Goal: Task Accomplishment & Management: Complete application form

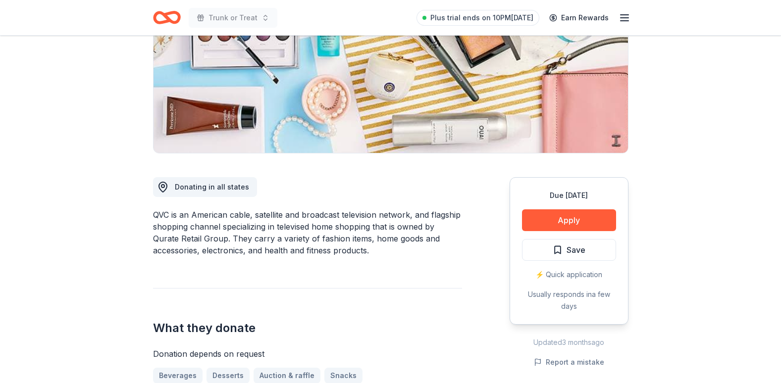
scroll to position [198, 0]
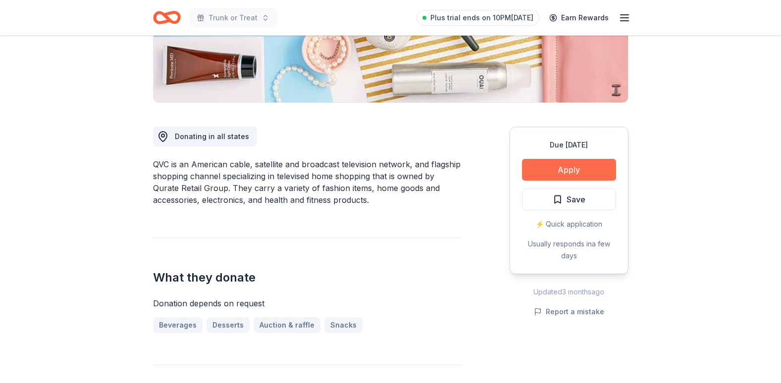
click at [574, 170] on button "Apply" at bounding box center [569, 170] width 94 height 22
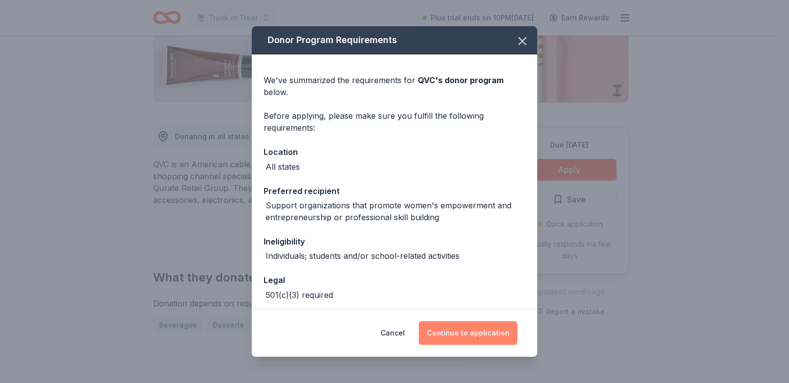
click at [468, 330] on button "Continue to application" at bounding box center [468, 334] width 99 height 24
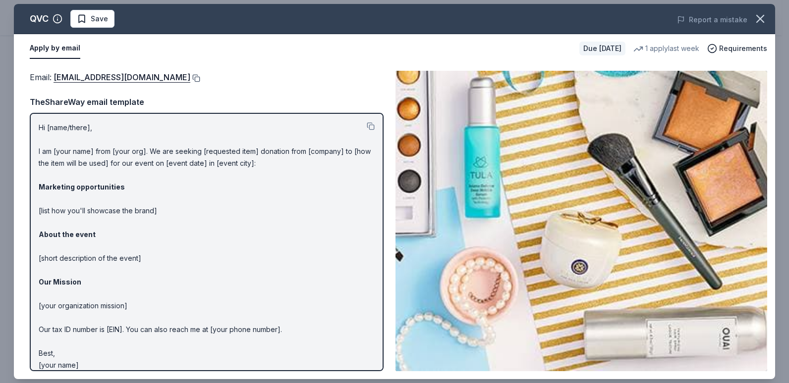
click at [190, 76] on button at bounding box center [195, 78] width 10 height 8
click at [761, 16] on icon "button" at bounding box center [760, 19] width 14 height 14
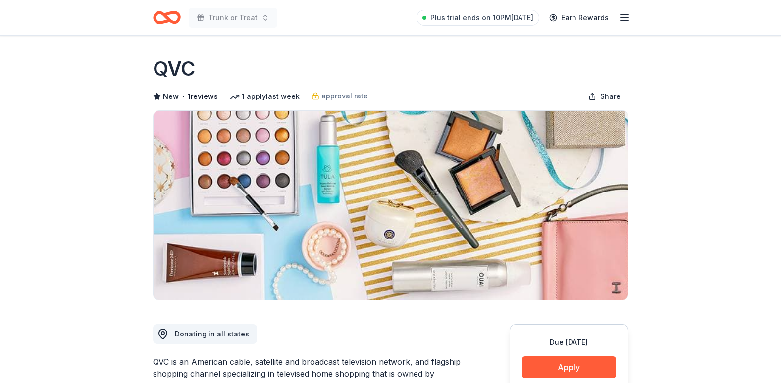
scroll to position [0, 0]
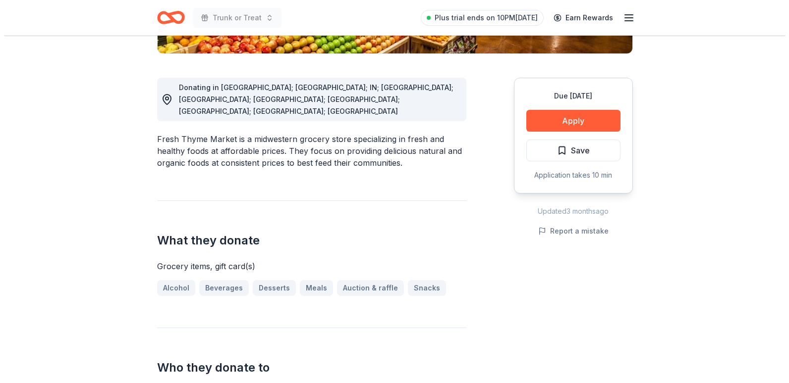
scroll to position [248, 0]
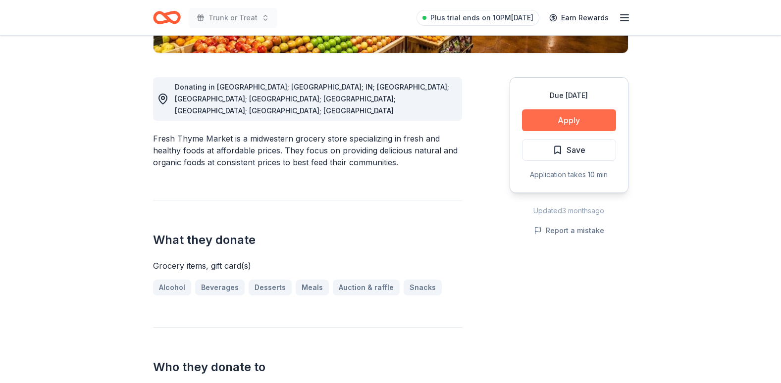
click at [566, 121] on button "Apply" at bounding box center [569, 120] width 94 height 22
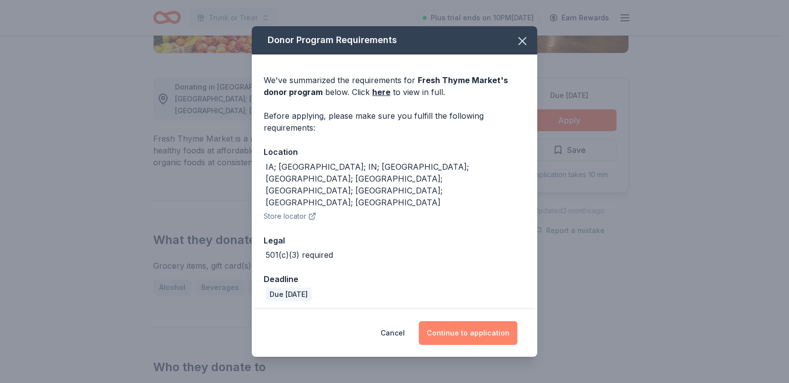
click at [476, 322] on button "Continue to application" at bounding box center [468, 334] width 99 height 24
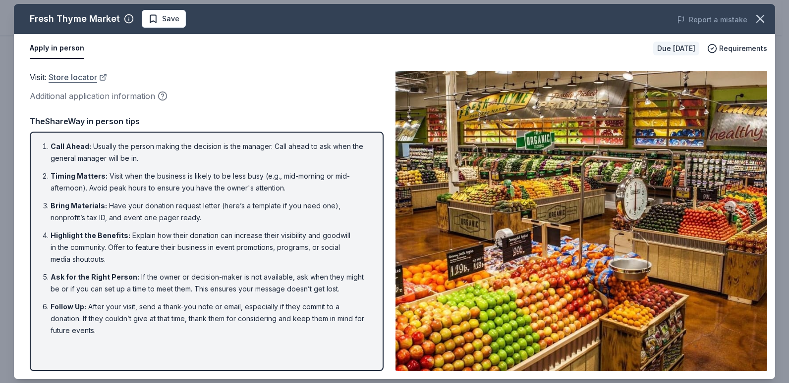
click at [94, 80] on link "Store locator" at bounding box center [78, 77] width 58 height 13
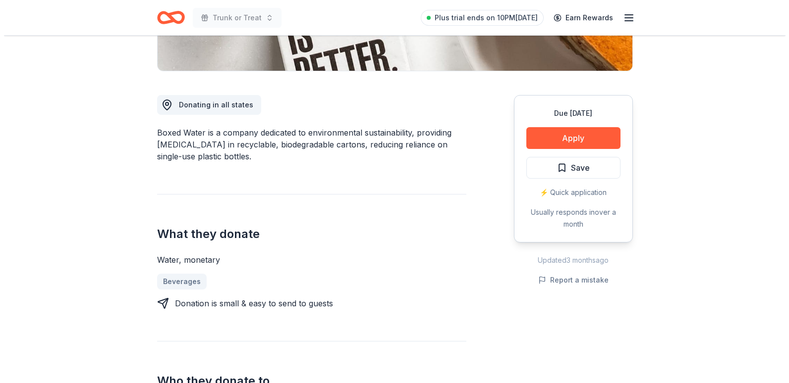
scroll to position [248, 0]
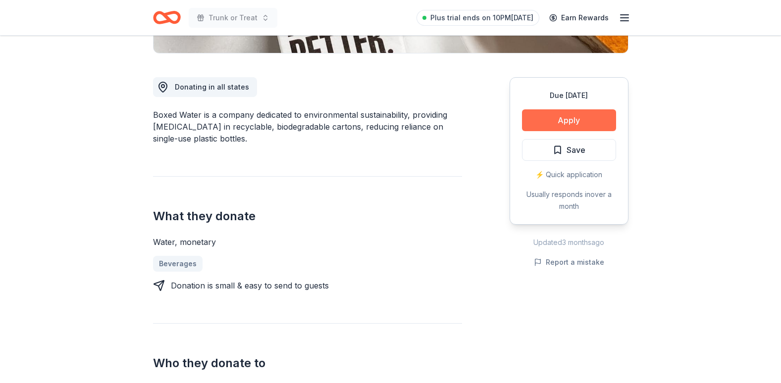
click at [566, 118] on button "Apply" at bounding box center [569, 120] width 94 height 22
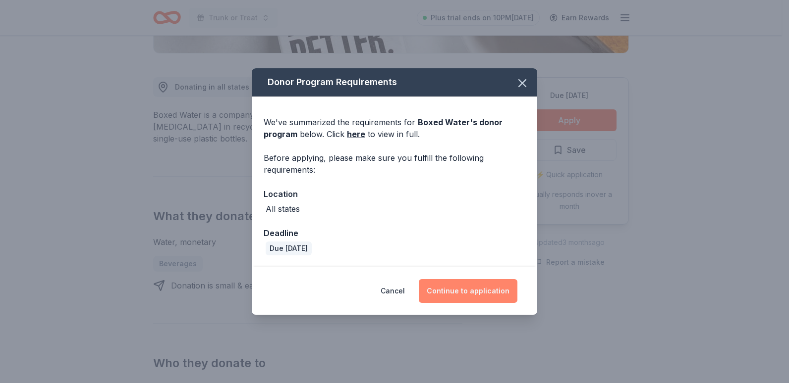
click at [457, 288] on button "Continue to application" at bounding box center [468, 291] width 99 height 24
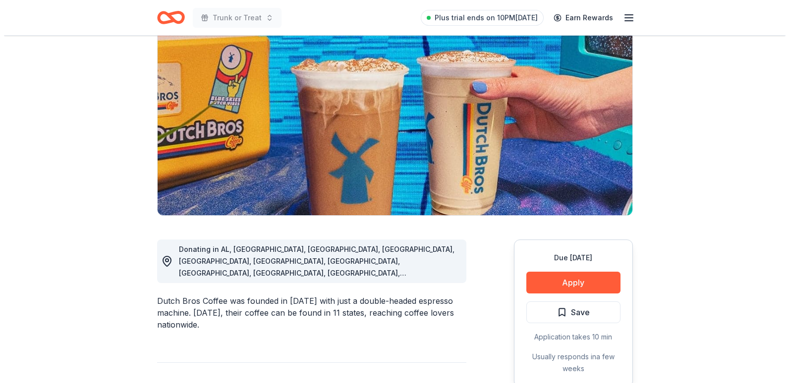
scroll to position [149, 0]
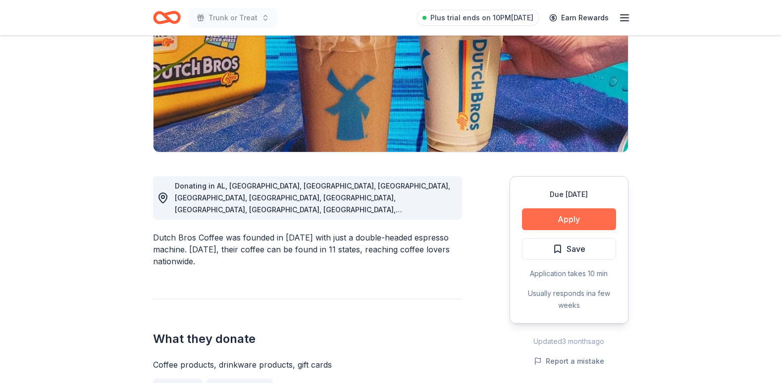
click at [564, 217] on button "Apply" at bounding box center [569, 220] width 94 height 22
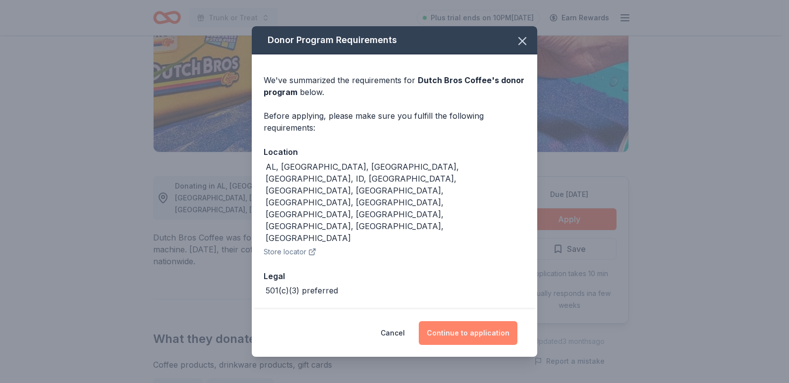
click at [462, 322] on button "Continue to application" at bounding box center [468, 334] width 99 height 24
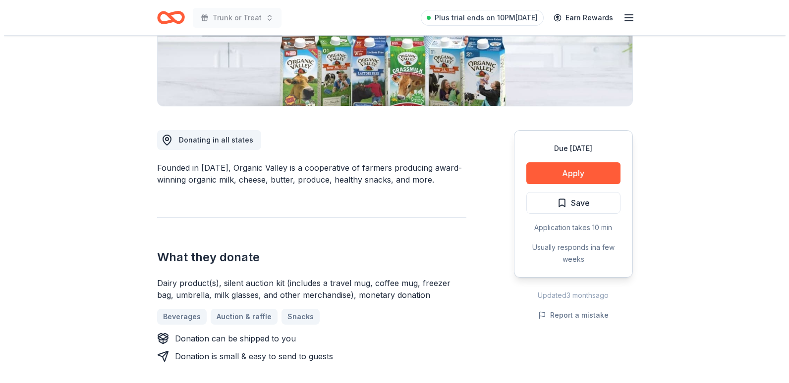
scroll to position [198, 0]
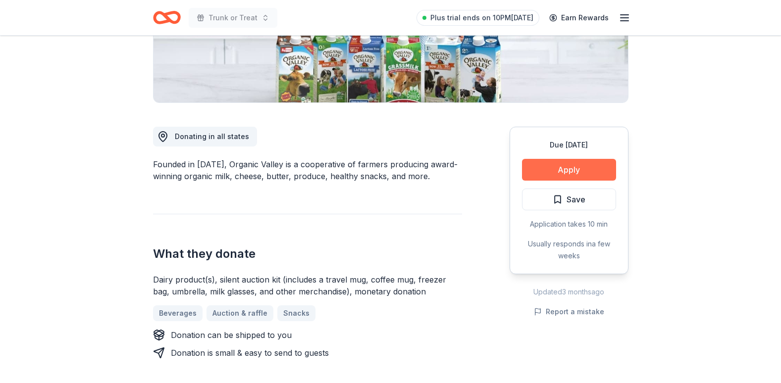
click at [576, 169] on button "Apply" at bounding box center [569, 170] width 94 height 22
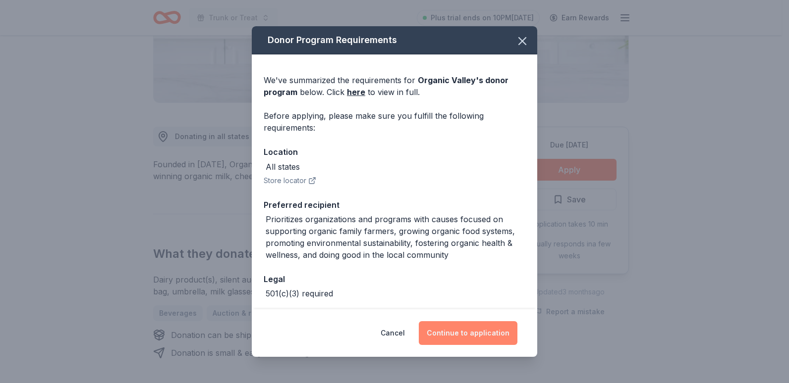
click at [481, 329] on button "Continue to application" at bounding box center [468, 334] width 99 height 24
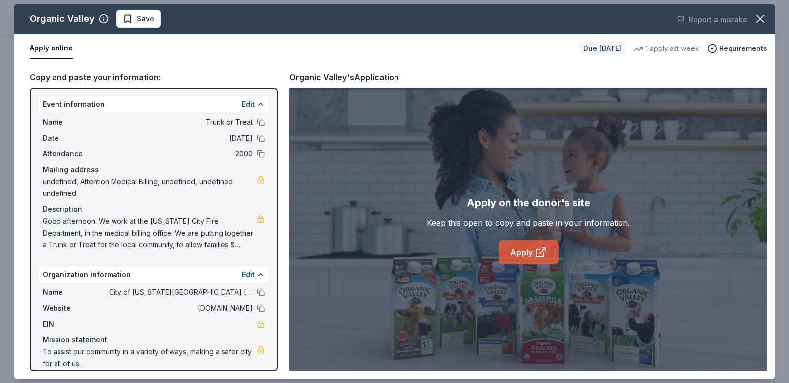
click at [529, 252] on link "Apply" at bounding box center [528, 253] width 60 height 24
